Goal: Information Seeking & Learning: Check status

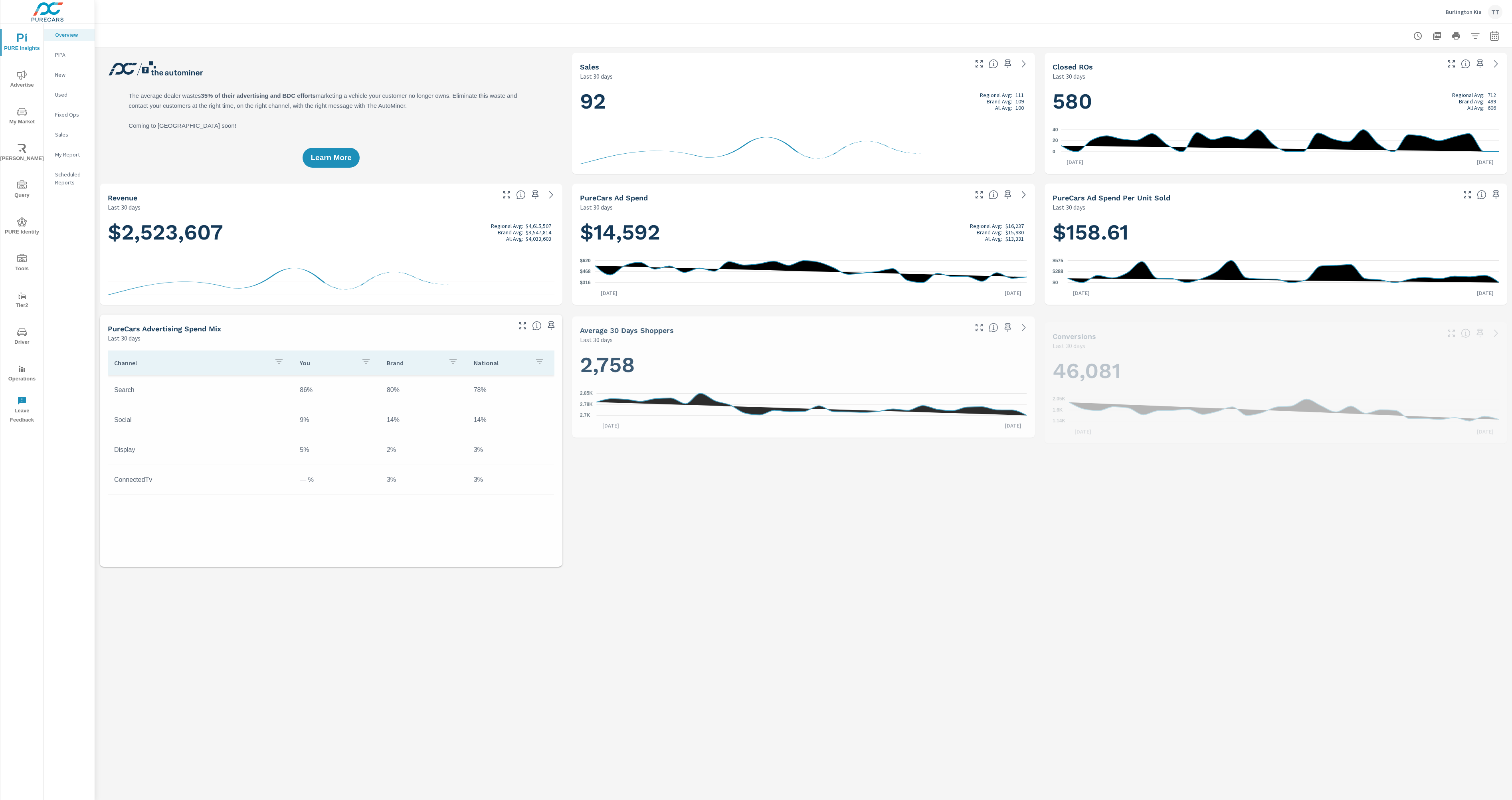
scroll to position [0, 0]
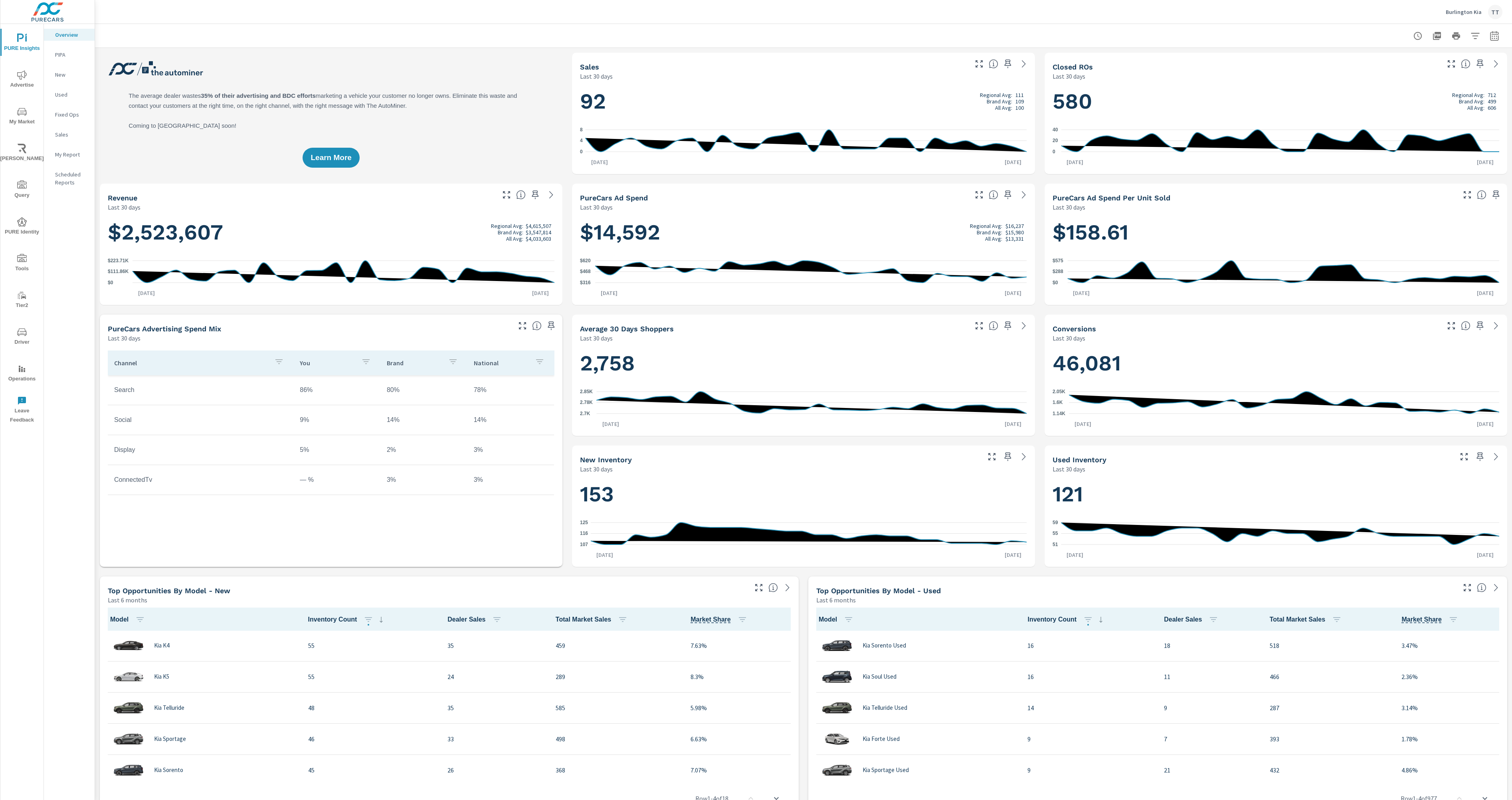
click at [1489, 31] on icon "button" at bounding box center [1494, 36] width 10 height 10
click at [1437, 70] on select "Custom [DATE] Last week Last 7 days Last 14 days Last 30 days Last 45 days Last…" at bounding box center [1430, 69] width 80 height 16
click at [1390, 61] on select "Custom [DATE] Last week Last 7 days Last 14 days Last 30 days Last 45 days Last…" at bounding box center [1430, 69] width 80 height 16
select select "custom"
click at [1421, 66] on select "Custom [DATE] Last week Last 7 days Last 14 days Last 30 days Last 45 days Last…" at bounding box center [1430, 69] width 86 height 16
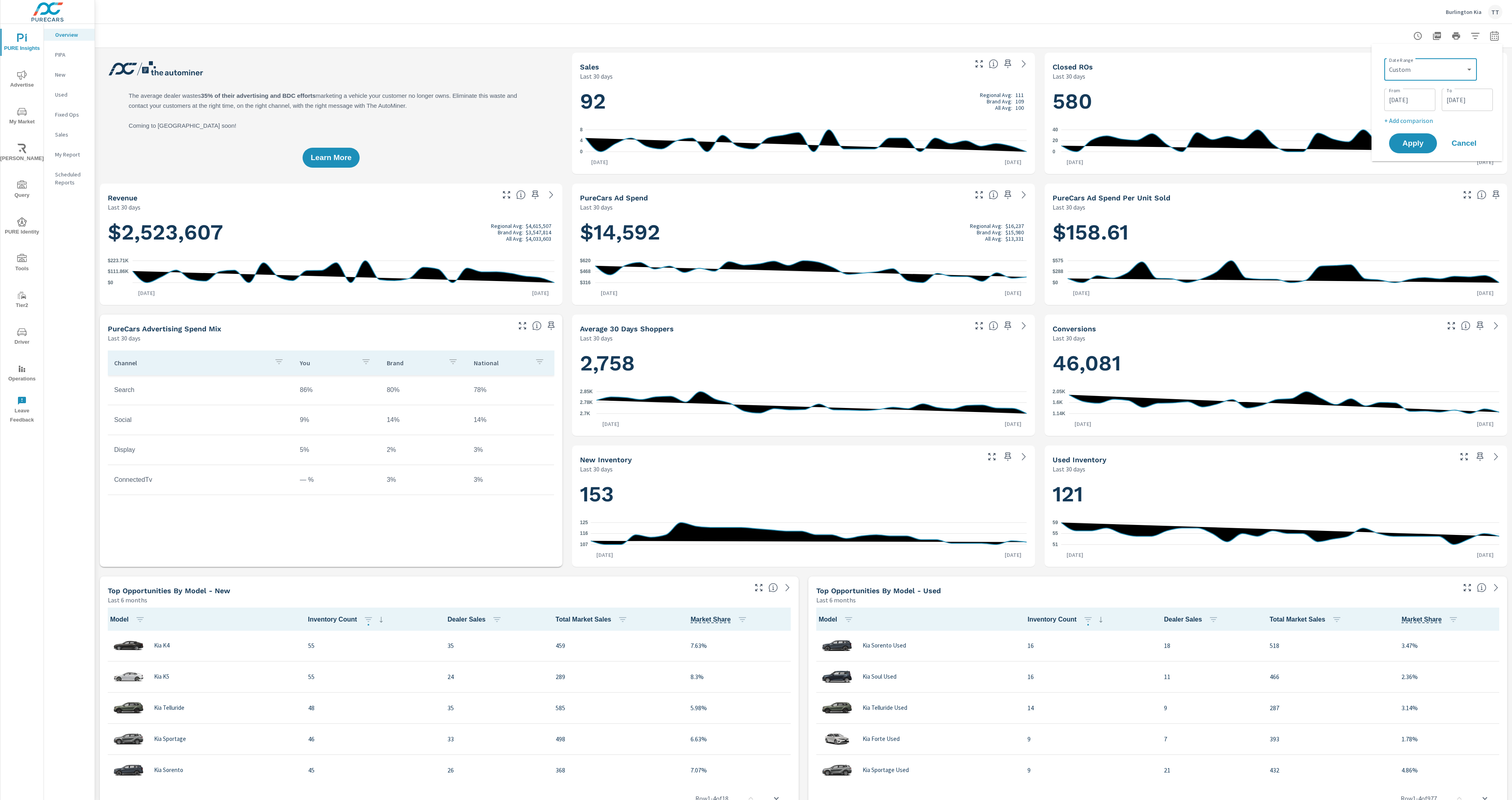
click at [1412, 91] on div "[DATE] From" at bounding box center [1409, 100] width 51 height 23
drag, startPoint x: 1403, startPoint y: 154, endPoint x: 1276, endPoint y: 231, distance: 148.5
click at [1402, 156] on span "1" at bounding box center [1401, 151] width 18 height 10
type input "[DATE]"
click at [1470, 89] on div "[DATE] To" at bounding box center [1467, 100] width 51 height 23
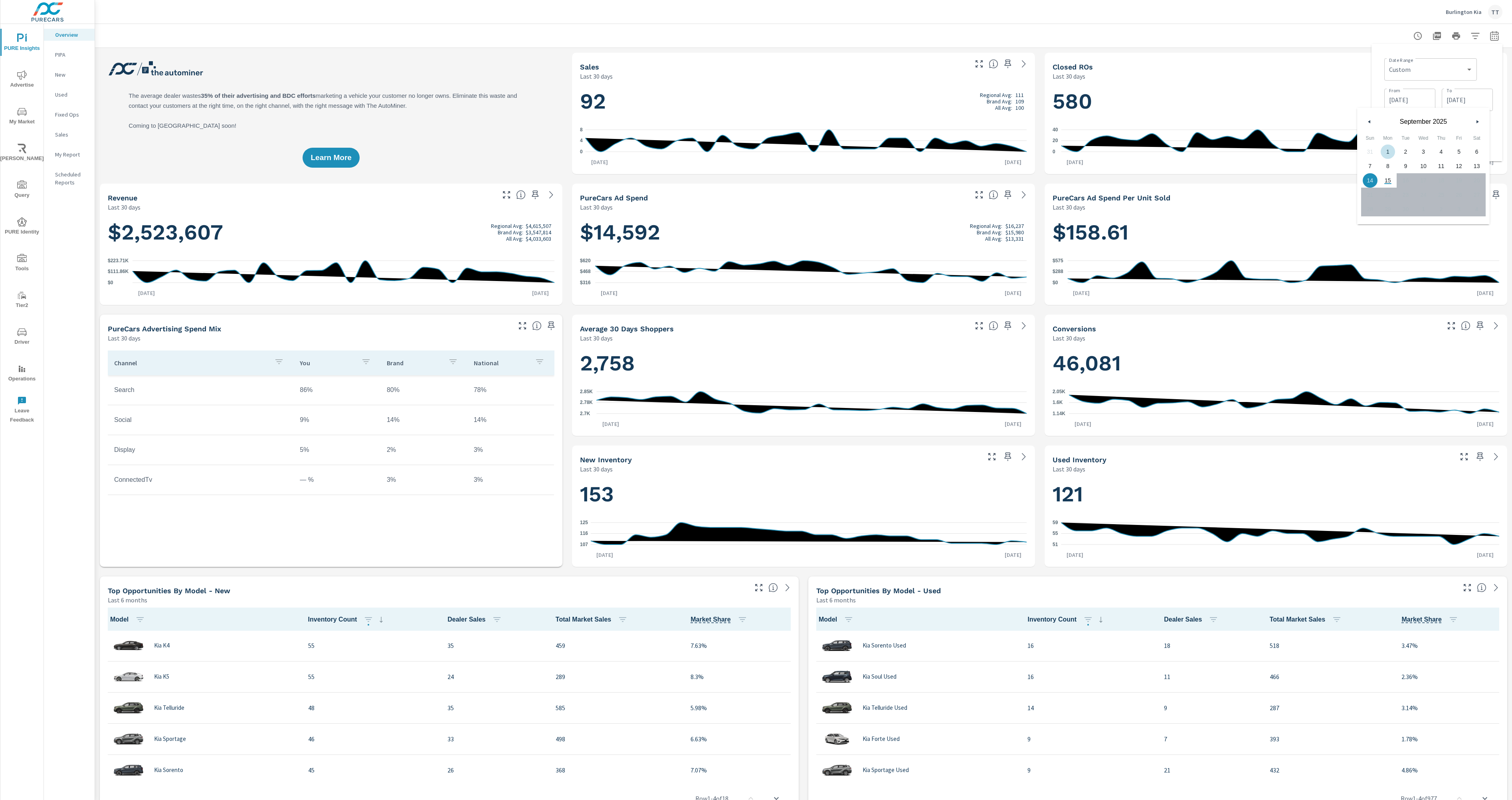
click at [1370, 124] on button "button" at bounding box center [1370, 122] width 10 height 10
click at [1359, 221] on div "[DATE] Sun Mon Tue Wed Thu Fri Sat 27 28 29 30 31 1 2 3 4 5 6 7 8 9 10 11 12 13…" at bounding box center [1423, 185] width 133 height 107
click at [1365, 223] on span "31" at bounding box center [1370, 224] width 18 height 10
type input "[DATE]"
click at [1474, 53] on div "Date Range Custom [DATE] Last week Last 7 days Last 14 days Last 30 days Last 4…" at bounding box center [1436, 103] width 118 height 105
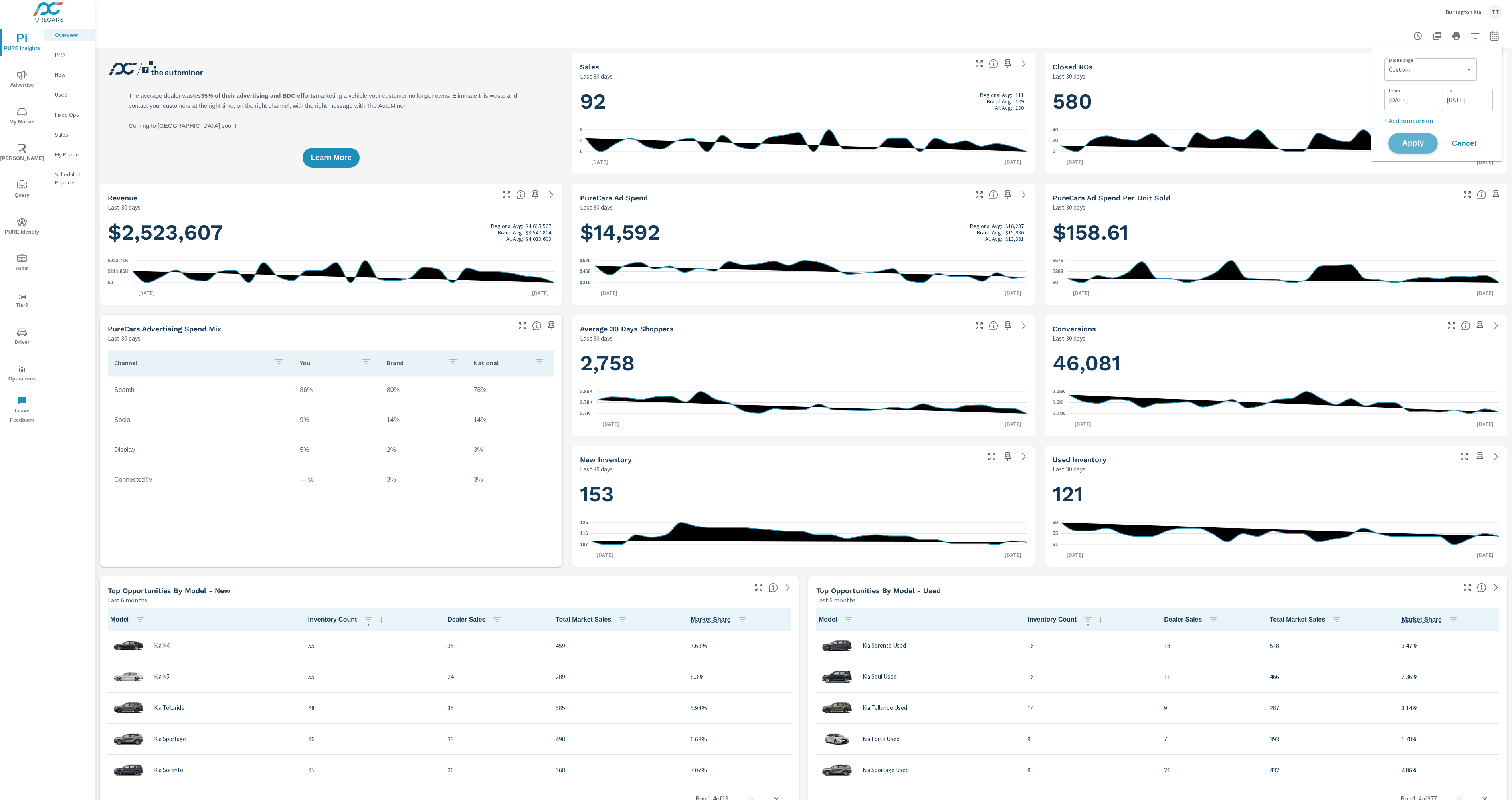
click at [1424, 143] on span "Apply" at bounding box center [1412, 144] width 33 height 8
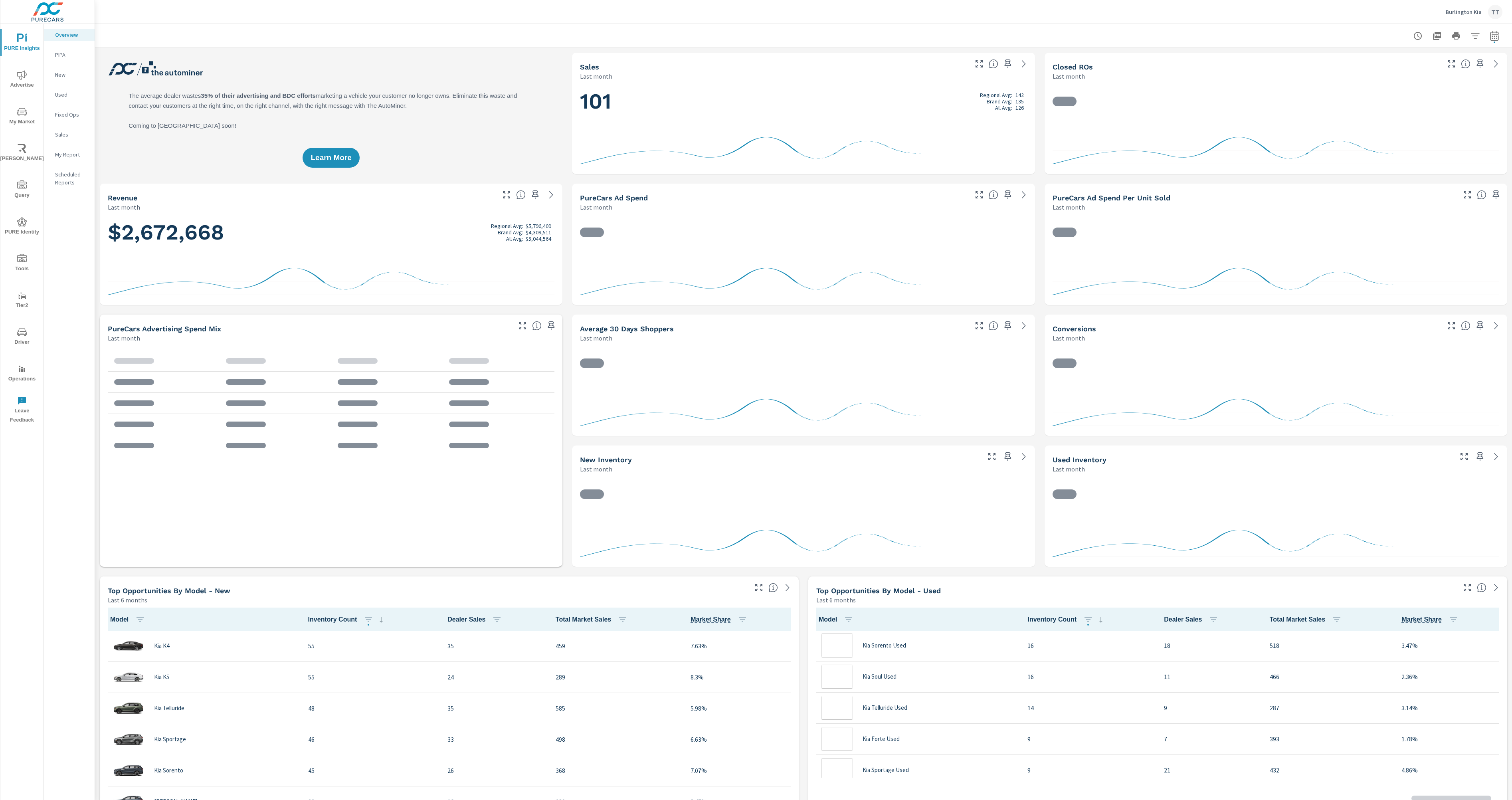
scroll to position [0, 0]
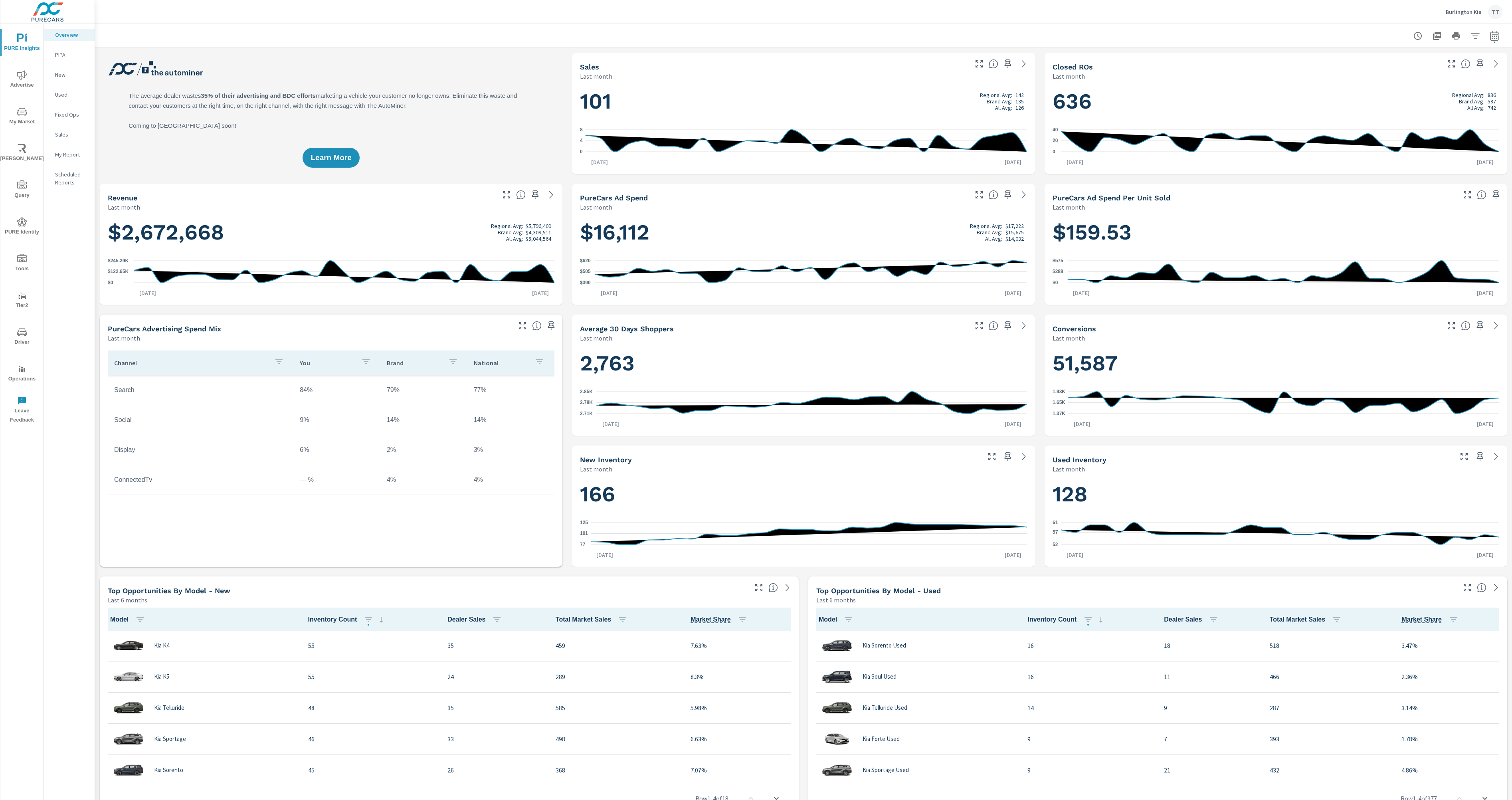
click at [1488, 33] on button "button" at bounding box center [1494, 36] width 16 height 16
select select "Last month"
click at [1470, 70] on div "Custom [DATE] Last week Last 7 days Last 14 days Last 30 days Last 45 days Last…" at bounding box center [1430, 69] width 86 height 23
click at [1480, 94] on p "+ Add comparison" at bounding box center [1438, 90] width 102 height 10
select select "Previous period"
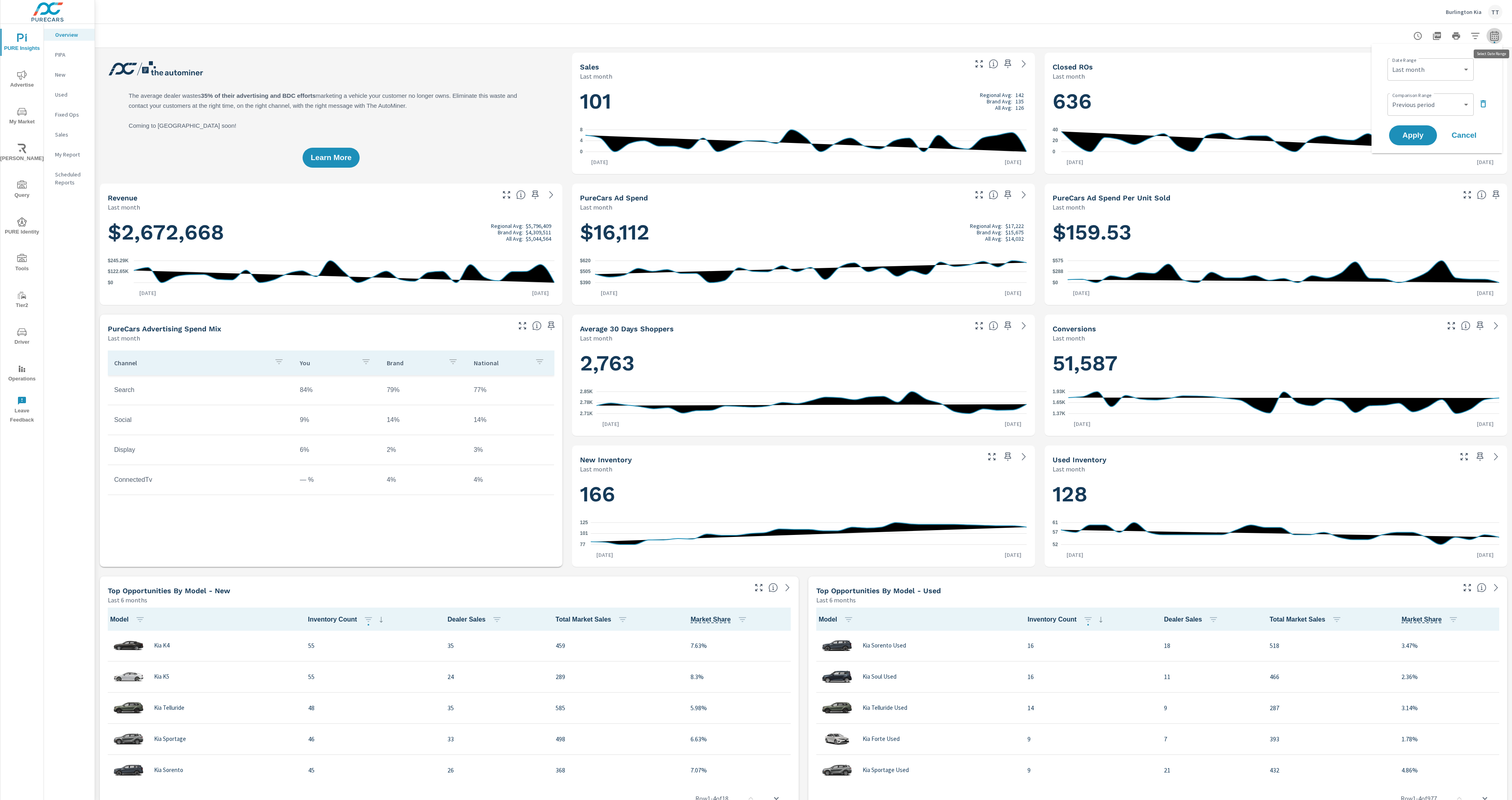
click at [1493, 37] on icon "button" at bounding box center [1494, 36] width 10 height 10
select select "Last month"
click at [1416, 90] on p "+ Add comparison" at bounding box center [1438, 90] width 102 height 10
select select "Previous period"
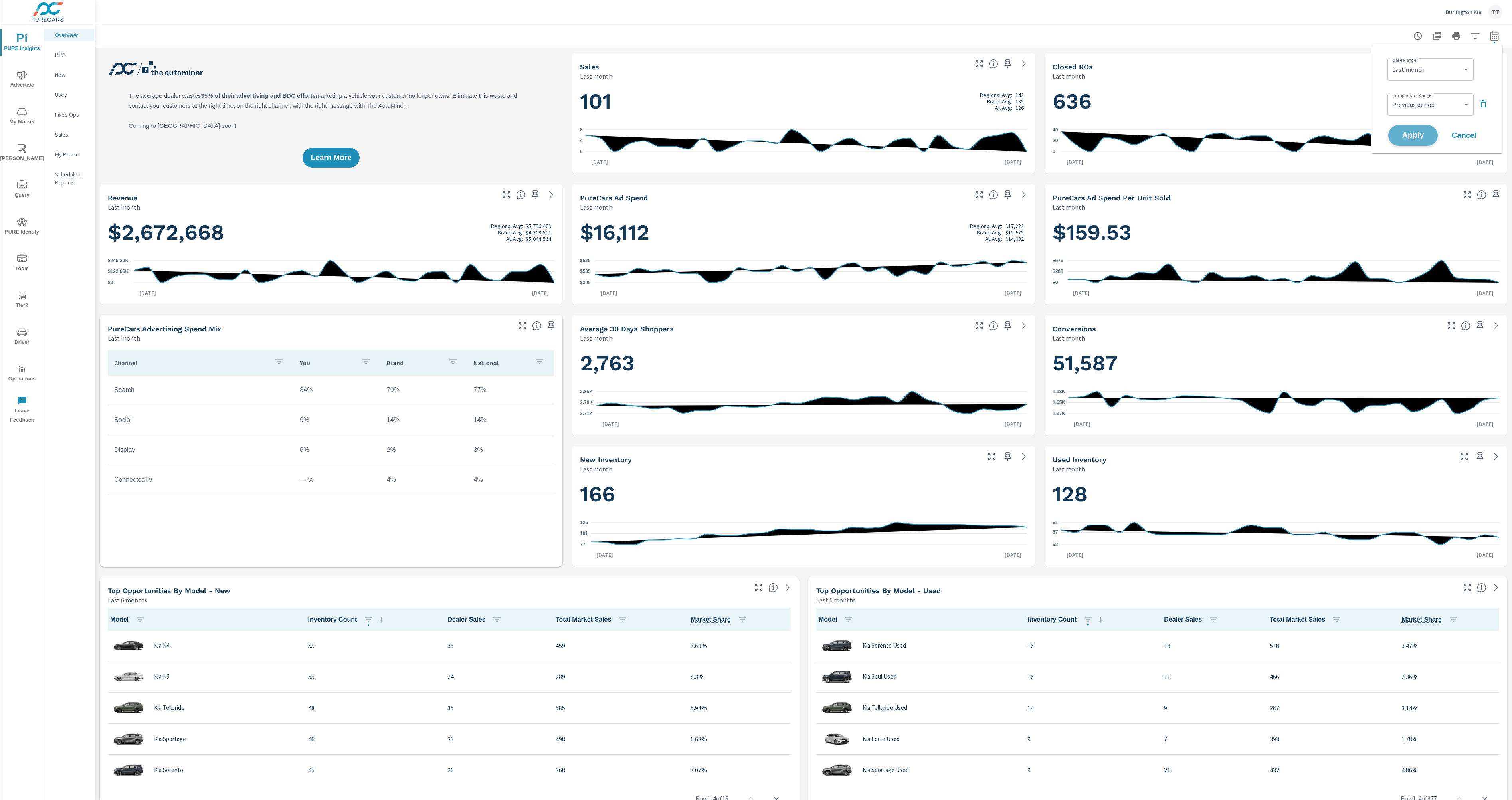
click at [1420, 132] on span "Apply" at bounding box center [1412, 136] width 33 height 8
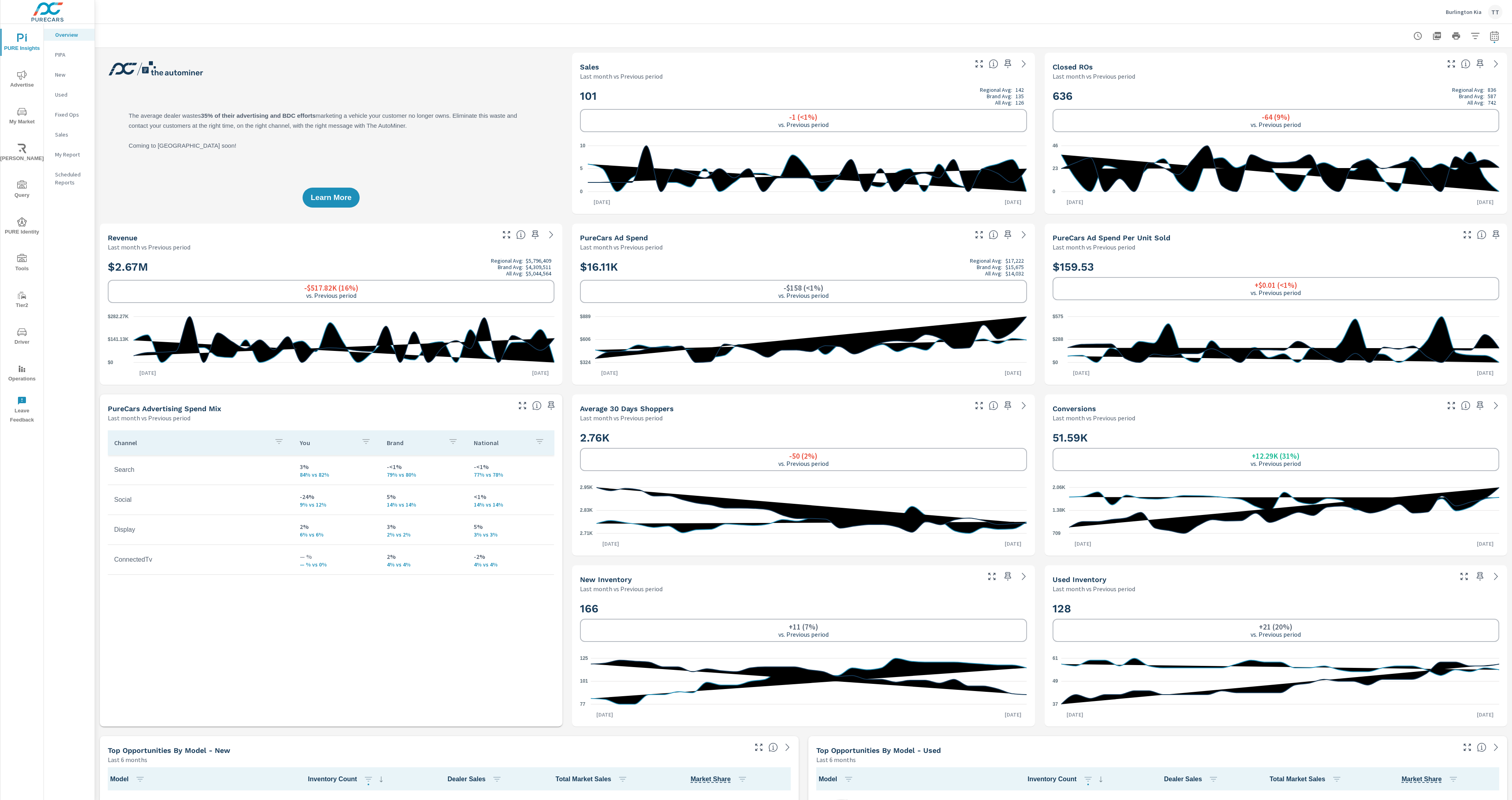
click at [1491, 40] on icon "button" at bounding box center [1493, 36] width 8 height 10
select select "Last month"
select select "Previous period"
click at [1482, 105] on icon "button" at bounding box center [1483, 104] width 10 height 10
click at [1466, 75] on select "Custom [DATE] Last week Last 7 days Last 14 days Last 30 days Last 45 days Last…" at bounding box center [1430, 69] width 80 height 16
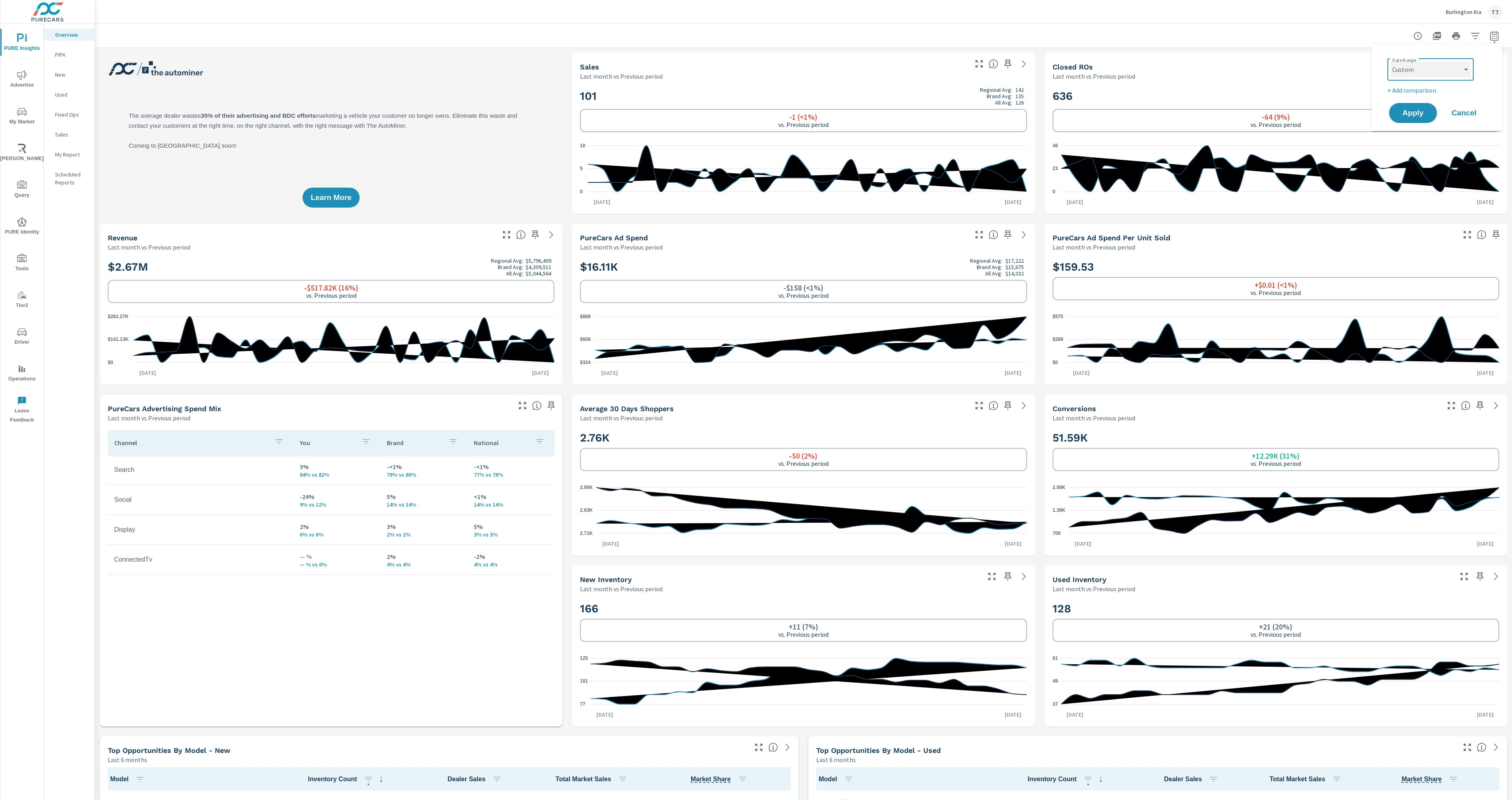
click at [1390, 61] on select "Custom [DATE] Last week Last 7 days Last 14 days Last 30 days Last 45 days Last…" at bounding box center [1430, 69] width 80 height 16
select select "custom"
click at [1431, 108] on div "[DATE] From" at bounding box center [1409, 100] width 51 height 23
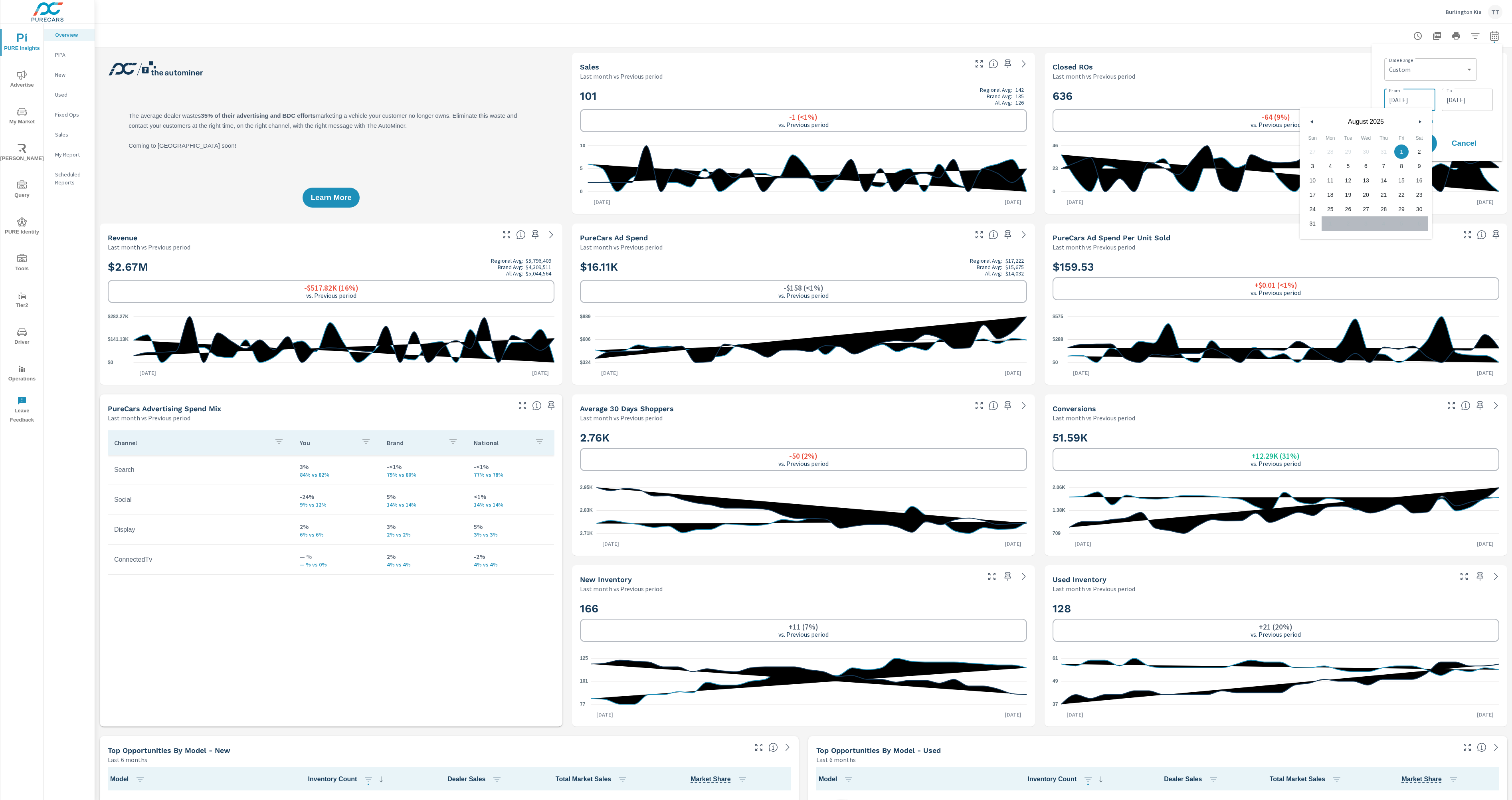
click at [1428, 103] on input "[DATE]" at bounding box center [1409, 100] width 45 height 16
click at [1426, 104] on input "[DATE]" at bounding box center [1409, 100] width 45 height 16
click at [1312, 125] on button "button" at bounding box center [1312, 122] width 10 height 10
click at [1349, 150] on span "1" at bounding box center [1348, 151] width 18 height 10
type input "[DATE]"
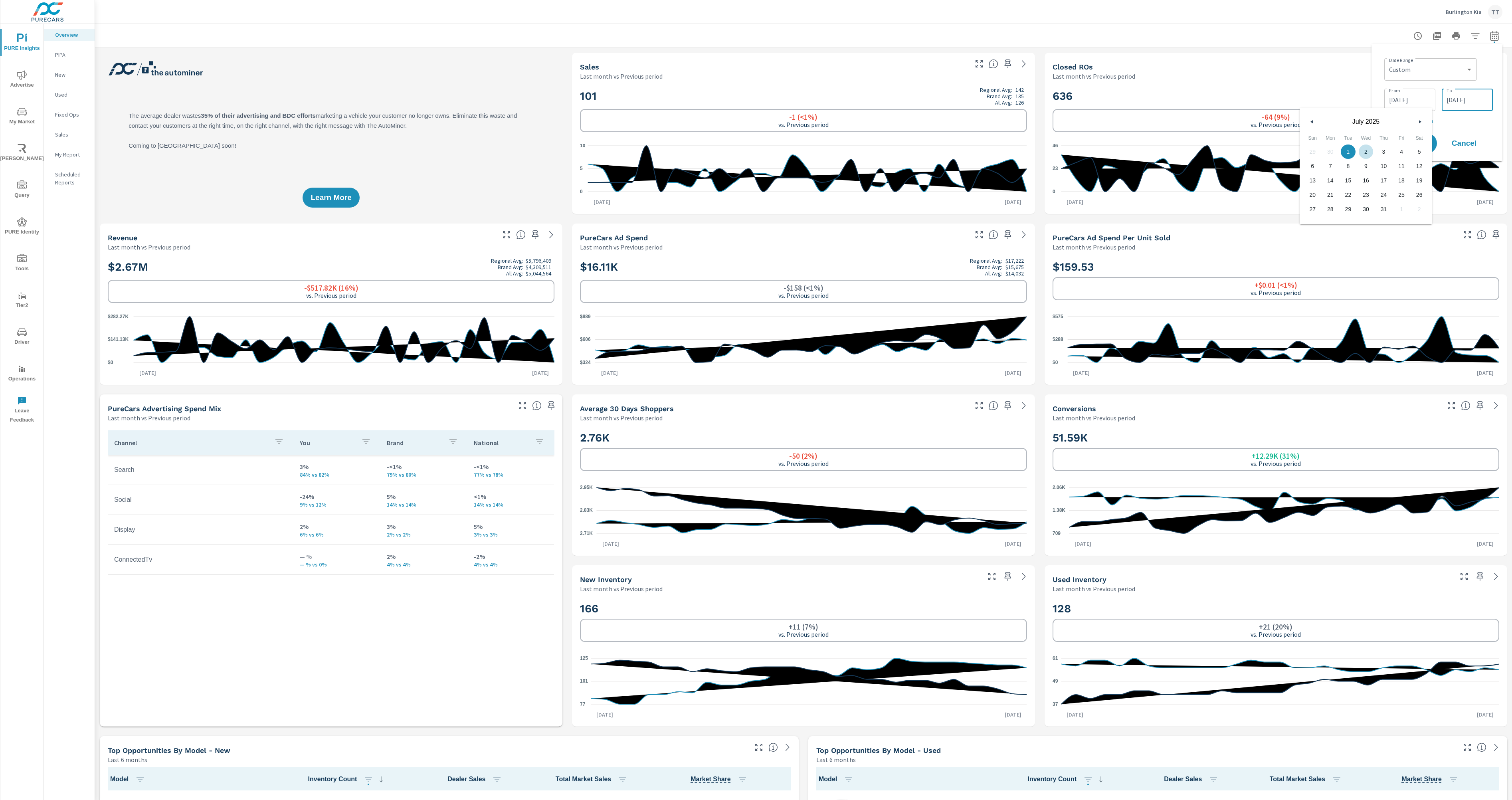
click at [1463, 104] on input "[DATE]" at bounding box center [1466, 100] width 45 height 16
click at [1369, 123] on icon "button" at bounding box center [1368, 121] width 4 height 3
click at [1440, 211] on span "31" at bounding box center [1441, 209] width 18 height 10
type input "[DATE]"
click at [1440, 207] on span "31" at bounding box center [1441, 209] width 18 height 10
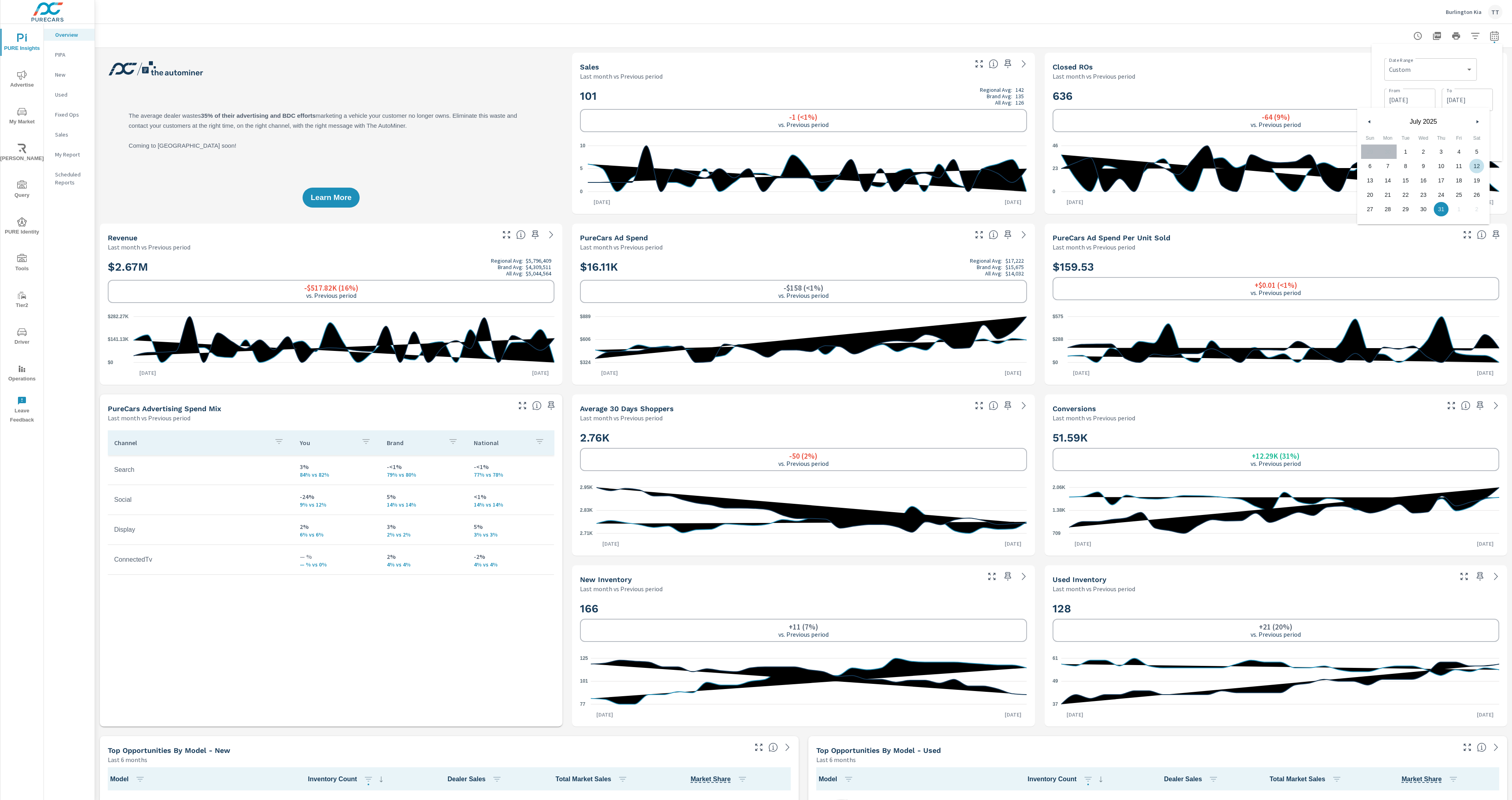
click at [1495, 125] on div "Date Range Custom [DATE] Last week Last 7 days Last 14 days Last 30 days Last 4…" at bounding box center [1436, 103] width 118 height 105
click at [1417, 140] on span "Apply" at bounding box center [1412, 144] width 33 height 8
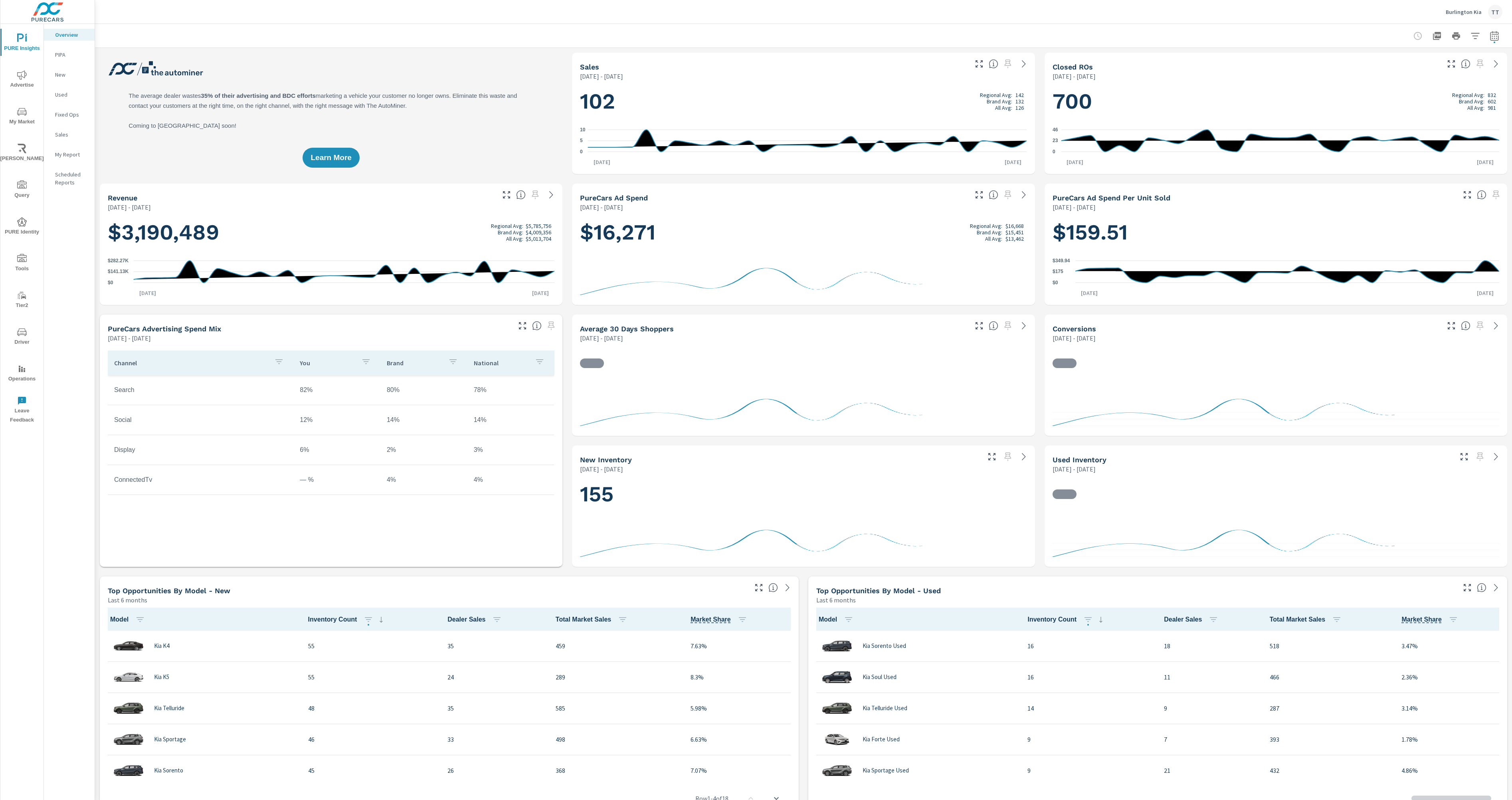
scroll to position [0, 0]
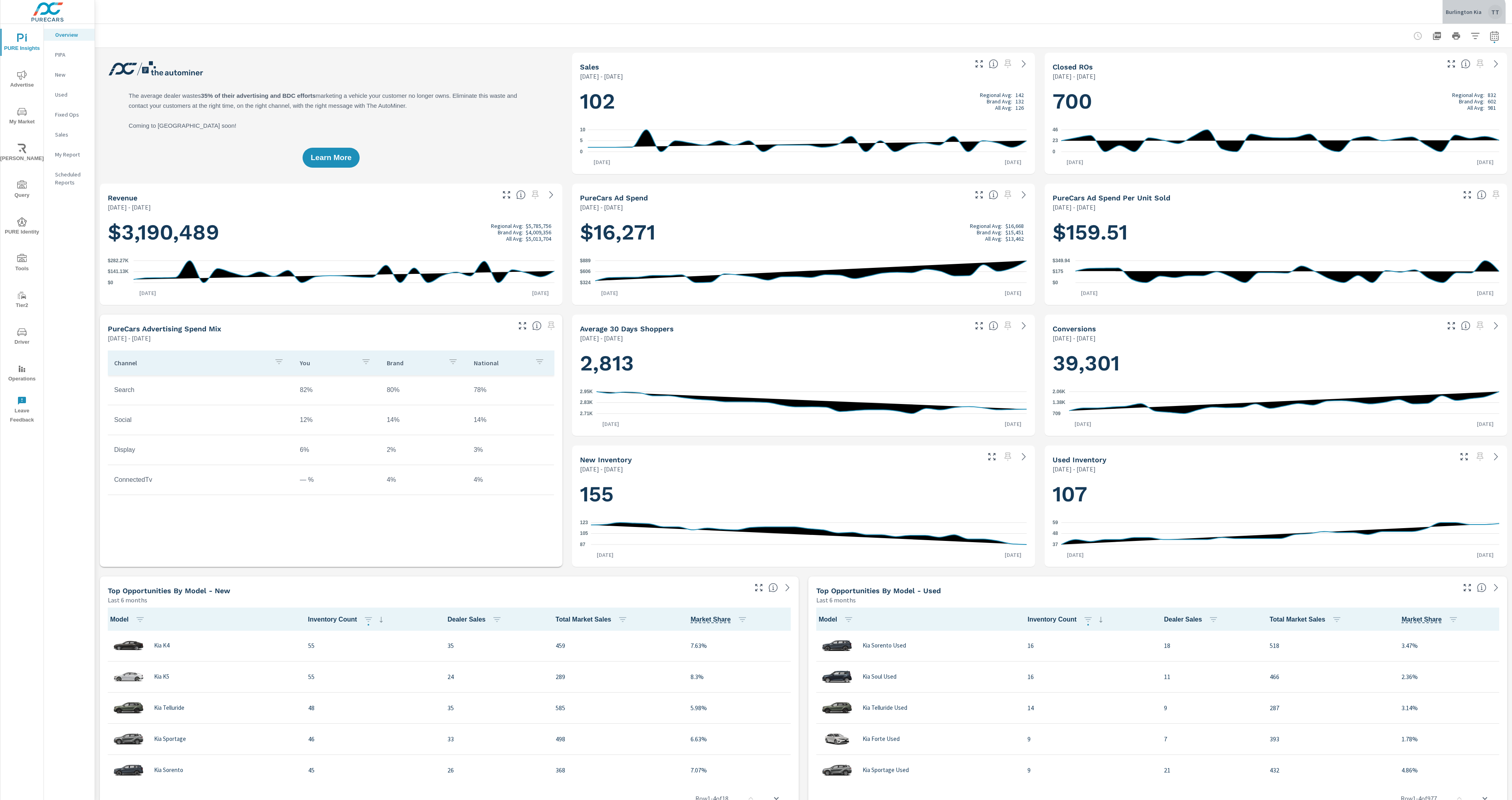
click at [1465, 14] on p "Burlington Kia" at bounding box center [1464, 11] width 36 height 7
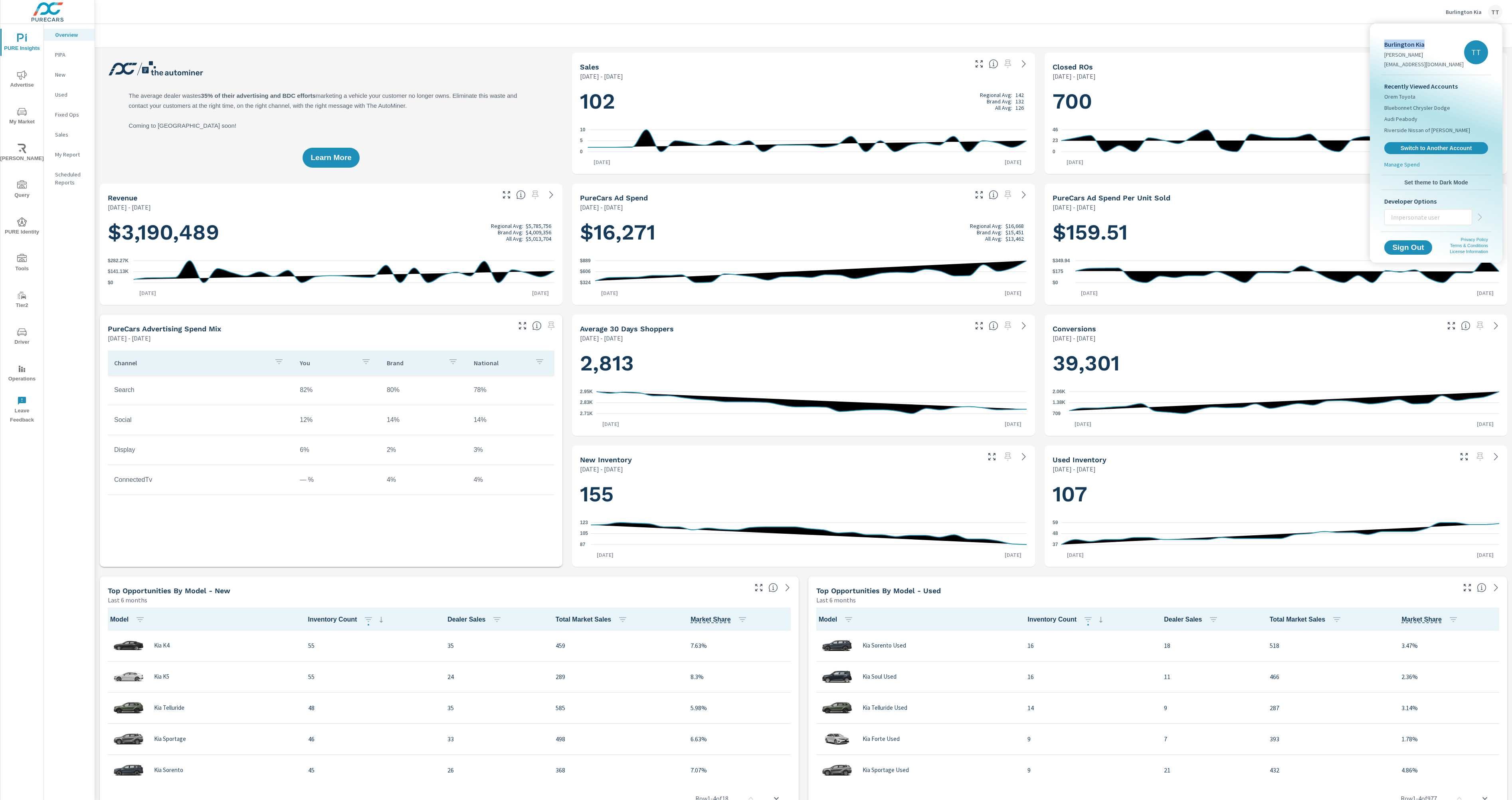
drag, startPoint x: 1435, startPoint y: 40, endPoint x: 1367, endPoint y: 44, distance: 68.1
click at [1367, 44] on div "Burlington Kia [PERSON_NAME] [EMAIL_ADDRESS][DOMAIN_NAME] TT Recently Viewed Ac…" at bounding box center [756, 400] width 1512 height 800
copy div "Burlington Kia"
